Goal: Communication & Community: Answer question/provide support

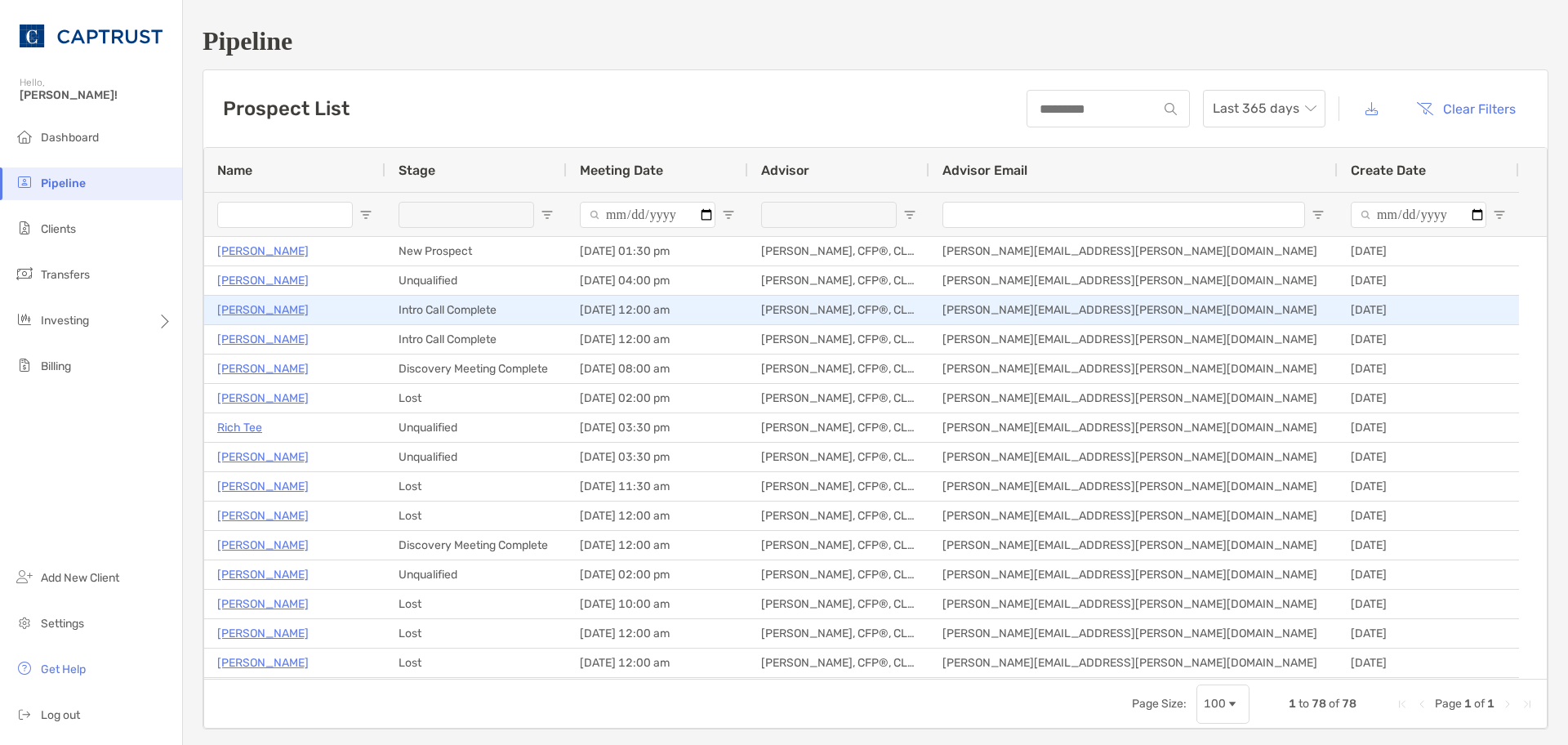
click at [258, 314] on p "[PERSON_NAME]" at bounding box center [263, 309] width 92 height 20
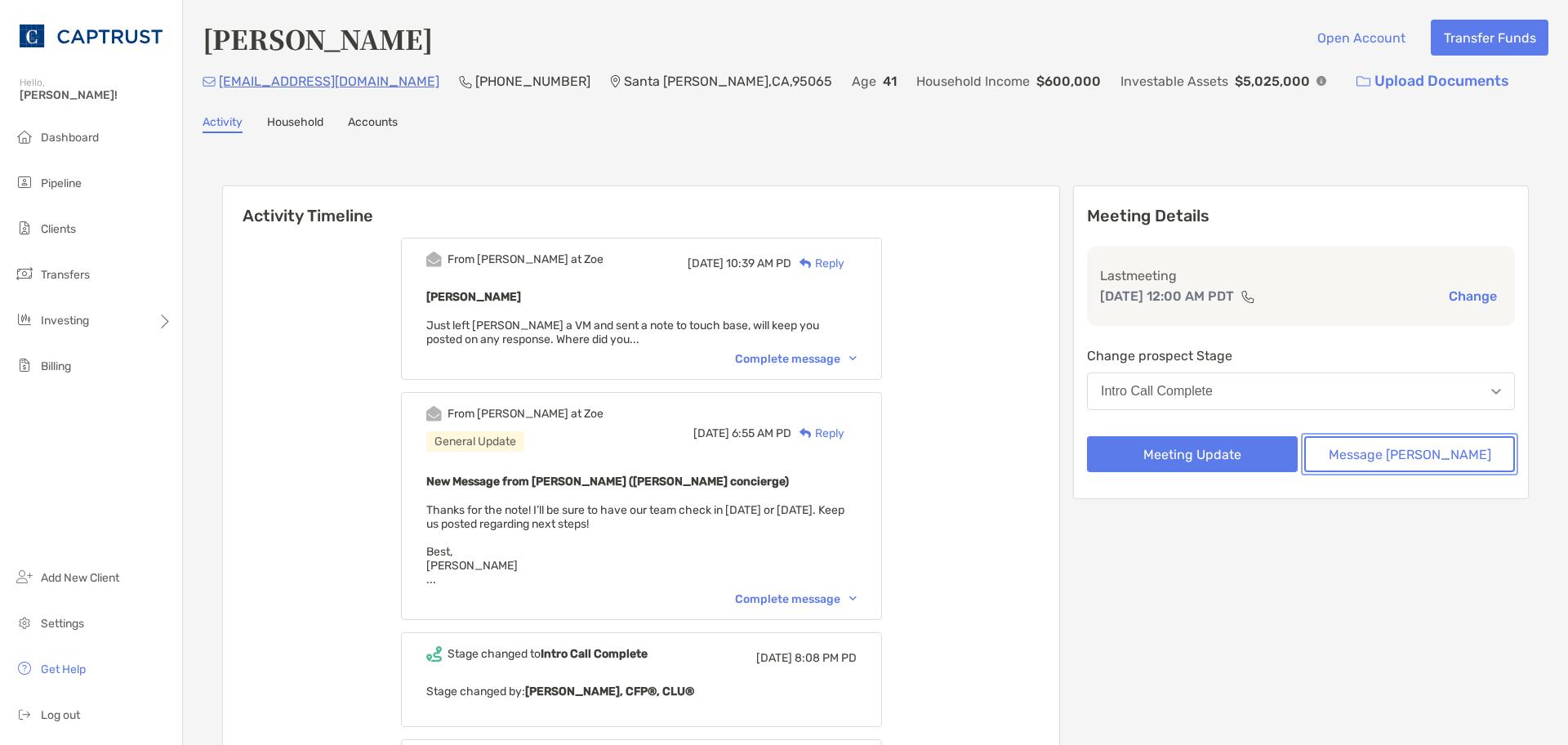
click at [1349, 459] on button "Message [PERSON_NAME]" at bounding box center [1409, 453] width 211 height 36
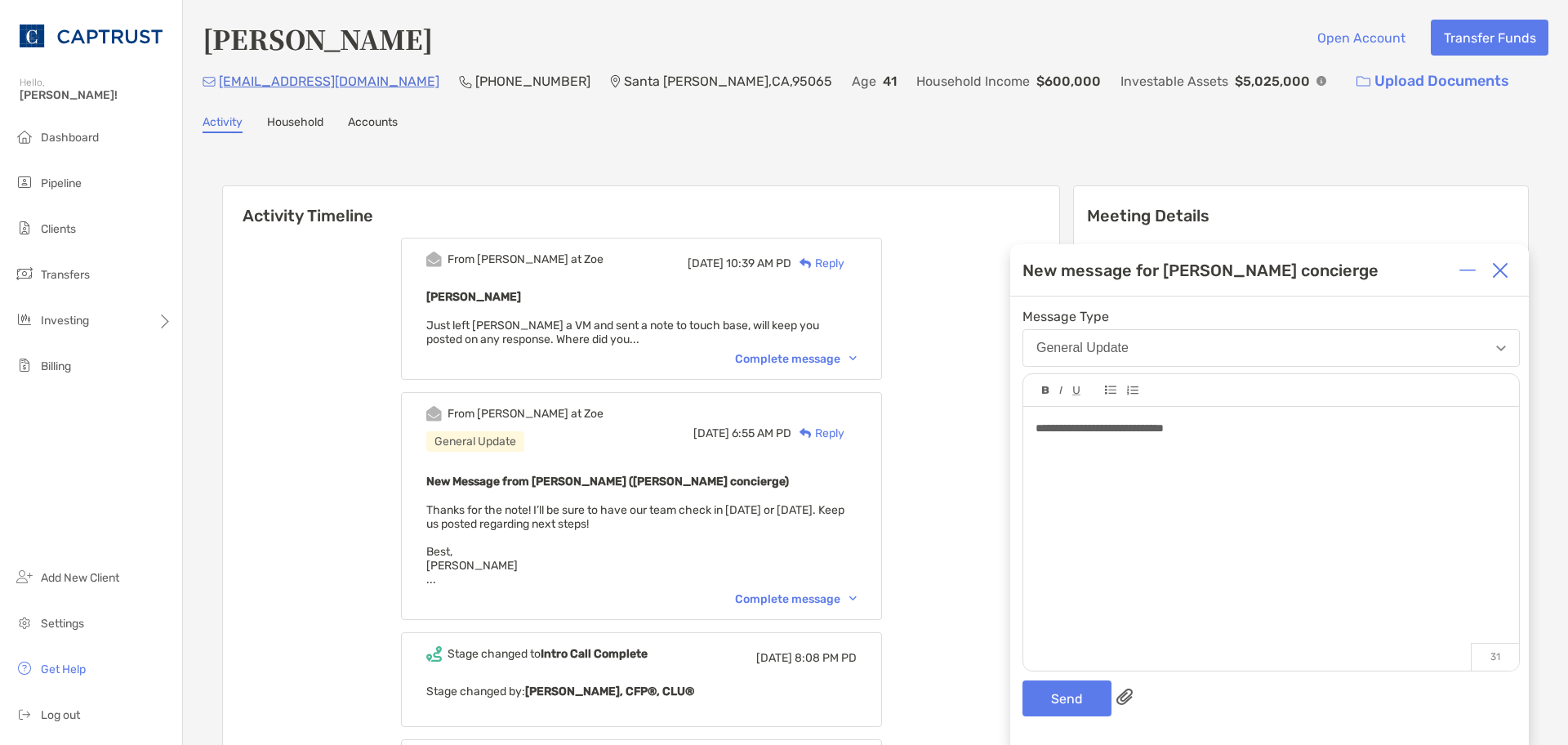
click at [1164, 429] on span "**********" at bounding box center [1099, 427] width 128 height 11
click at [1059, 696] on button "Send" at bounding box center [1067, 698] width 89 height 36
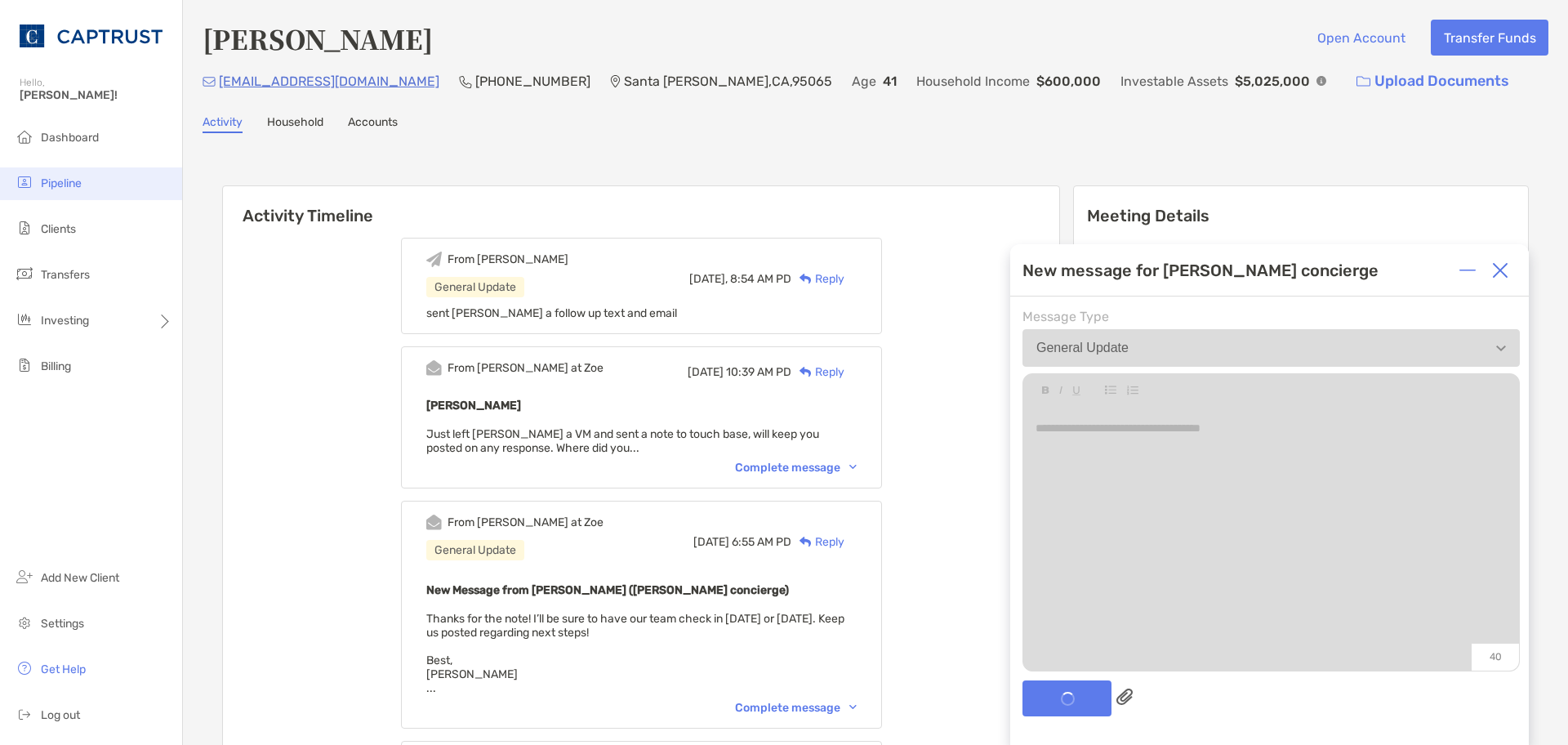
click at [61, 177] on span "Pipeline" at bounding box center [61, 183] width 41 height 14
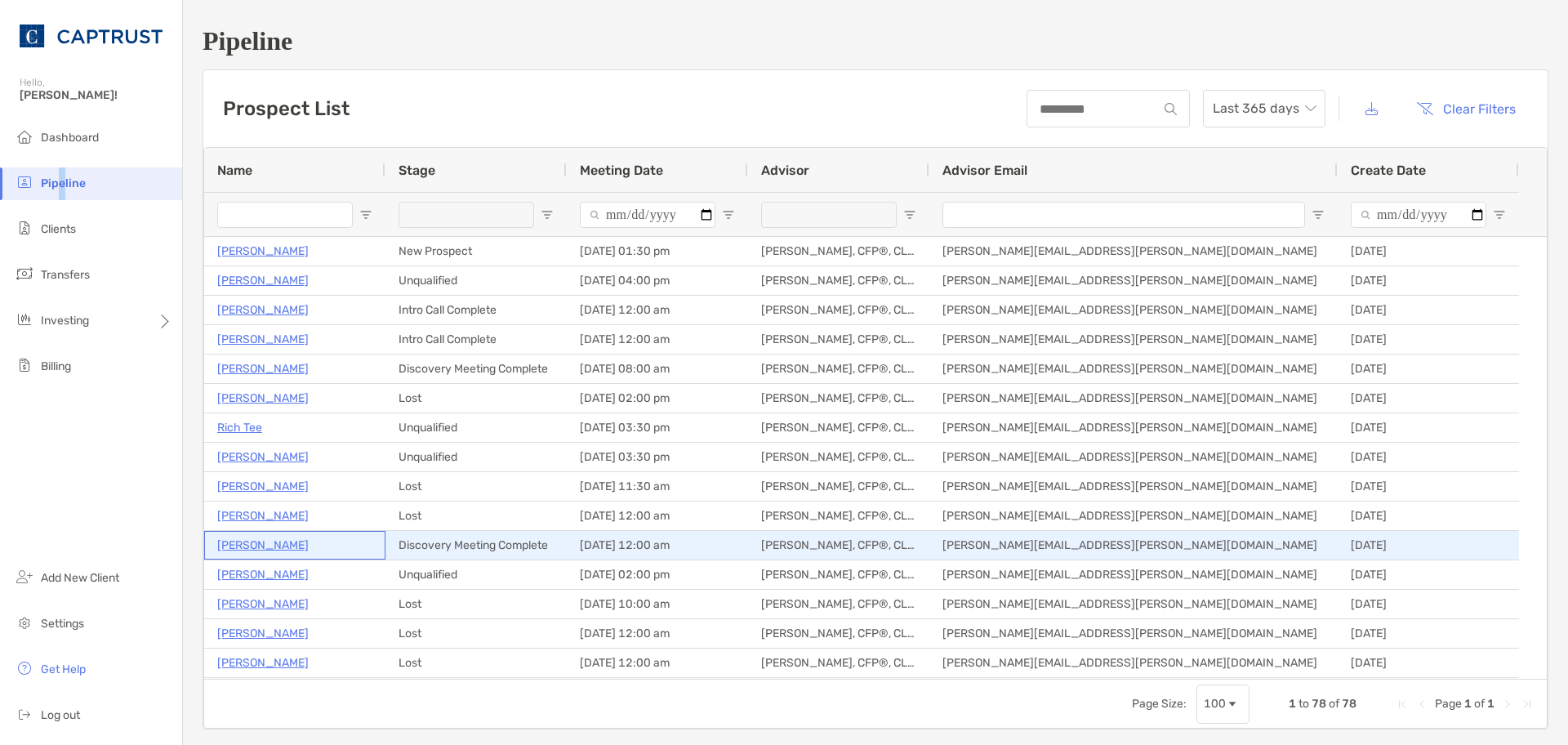
click at [255, 546] on p "Bob Reskin" at bounding box center [263, 544] width 92 height 20
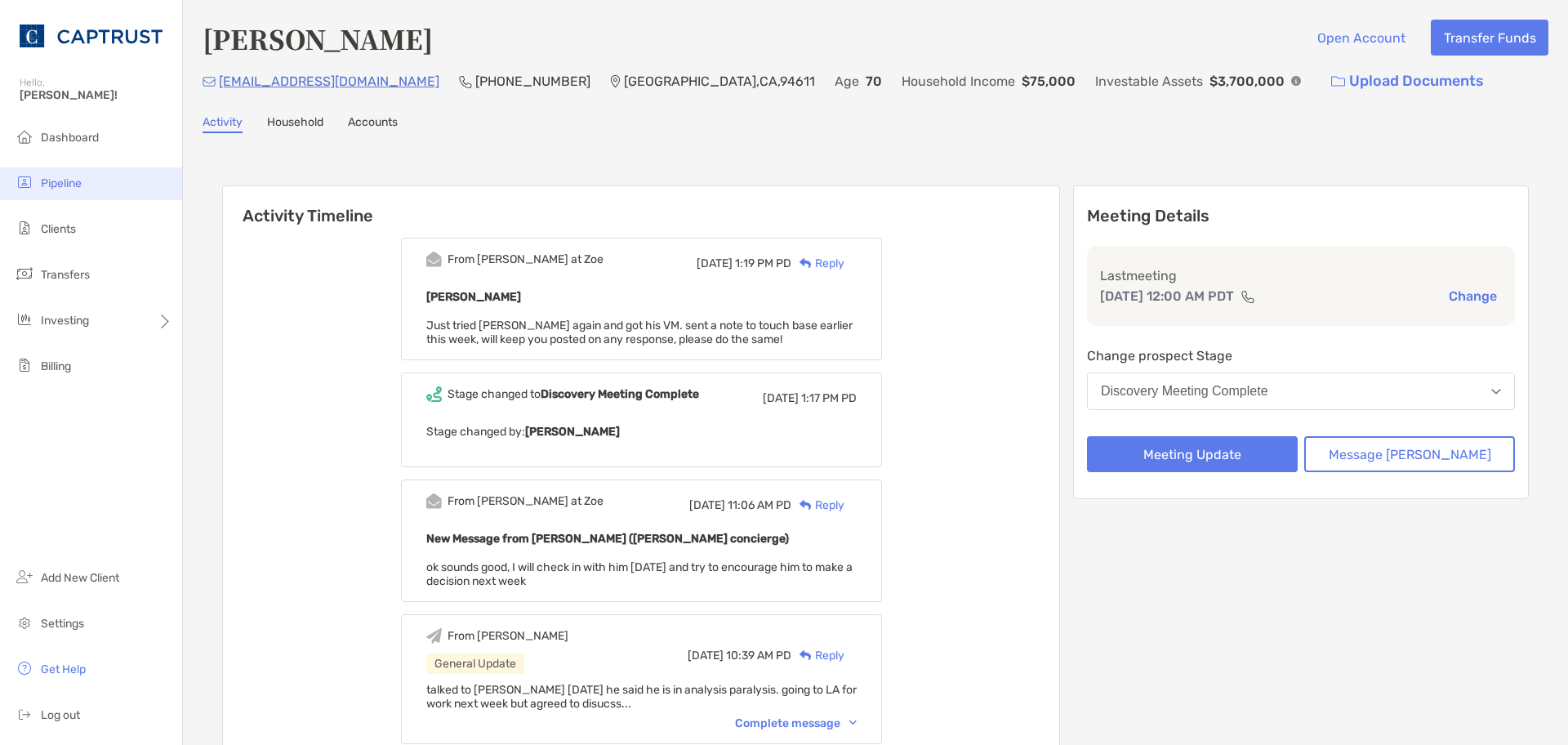
click at [45, 189] on span "Pipeline" at bounding box center [61, 183] width 41 height 14
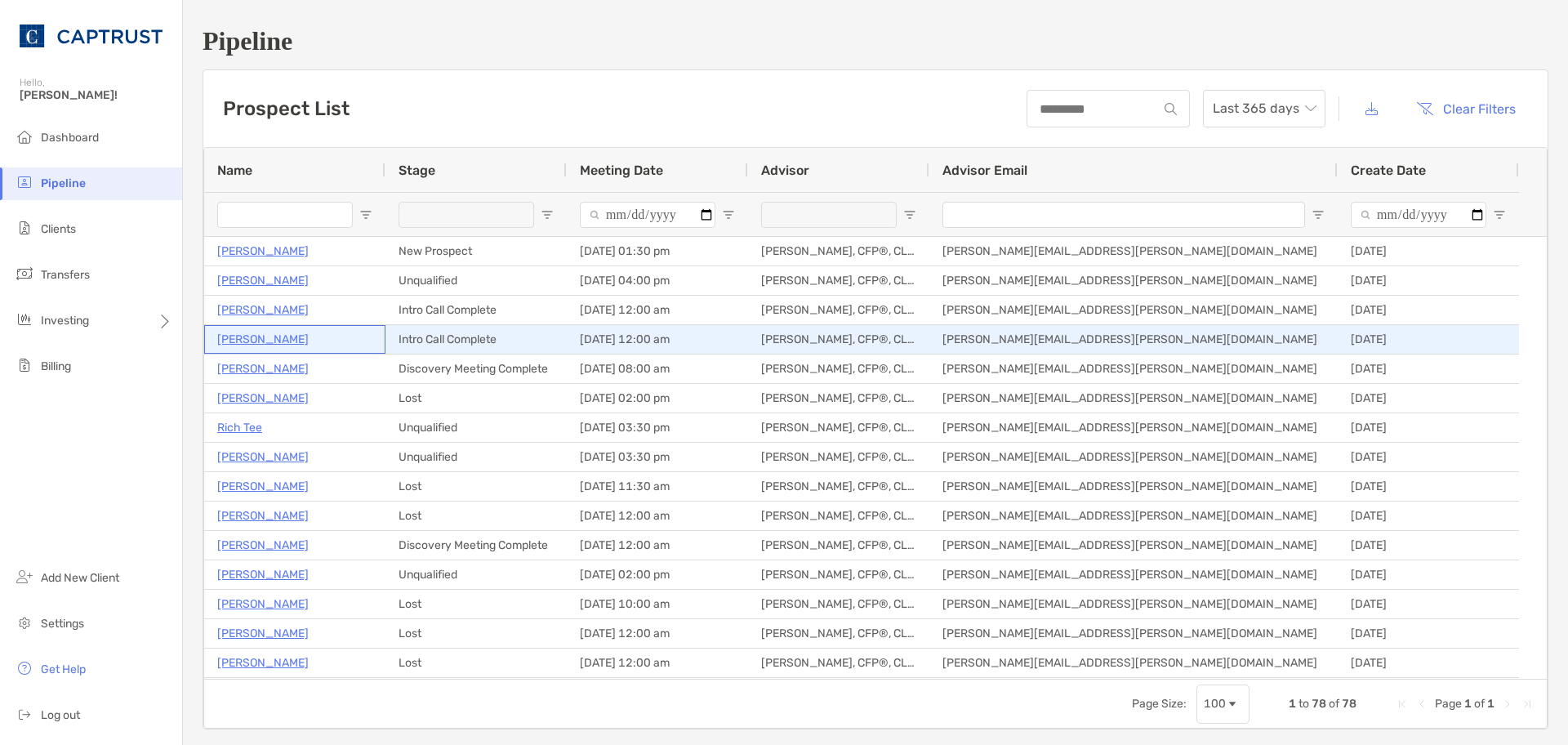
click at [259, 340] on p "[PERSON_NAME]" at bounding box center [263, 339] width 92 height 20
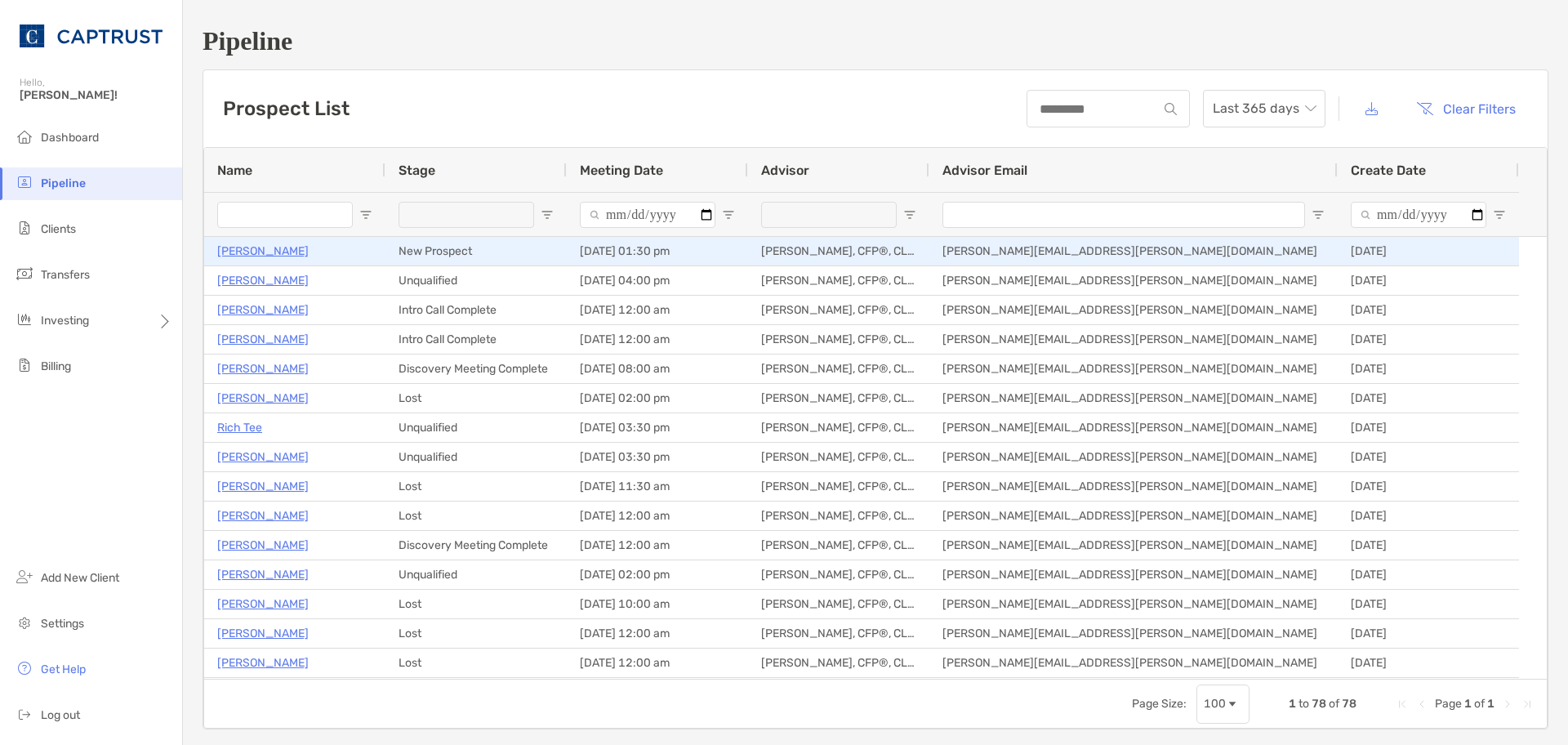
click at [271, 254] on p "Daniel Gabioud" at bounding box center [263, 251] width 92 height 20
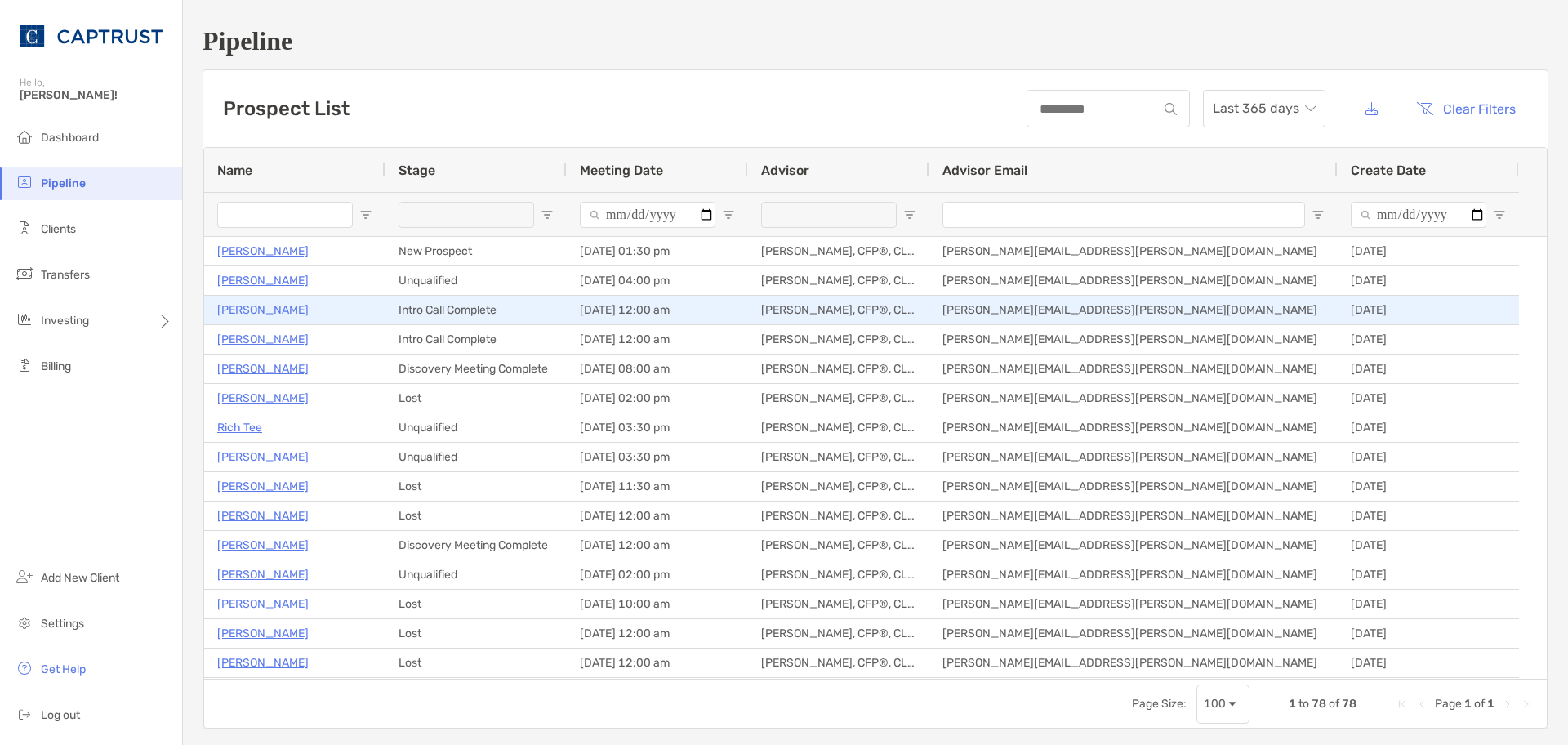
click at [259, 307] on p "Katherine Fowler" at bounding box center [263, 309] width 92 height 20
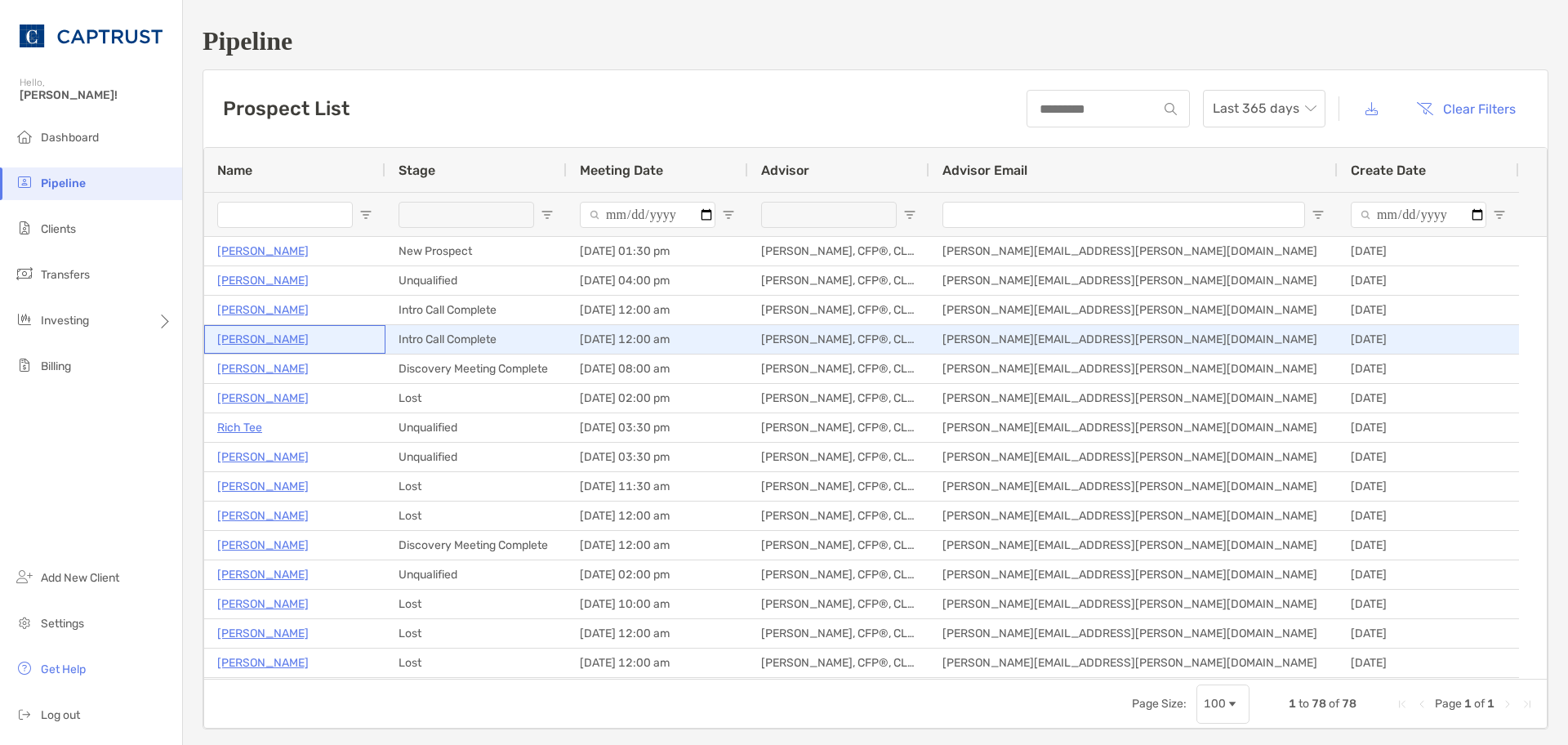
click at [270, 339] on p "Michael Brown" at bounding box center [263, 339] width 92 height 20
